Goal: Find specific page/section: Find specific page/section

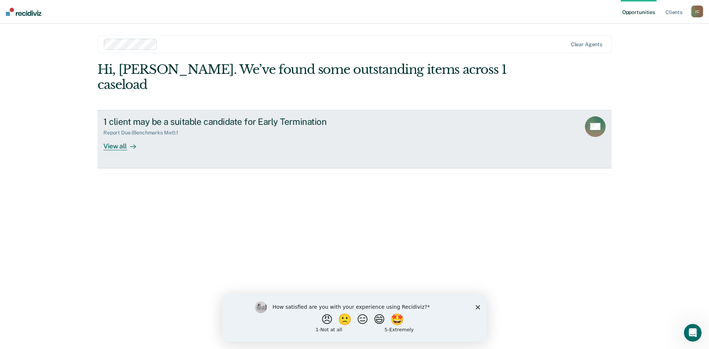
click at [129, 142] on div at bounding box center [131, 146] width 9 height 8
